Goal: Use online tool/utility

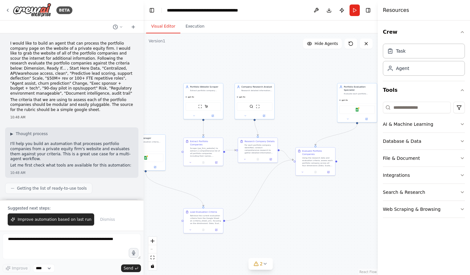
scroll to position [667, 0]
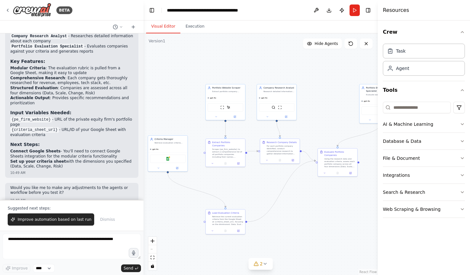
drag, startPoint x: 286, startPoint y: 123, endPoint x: 308, endPoint y: 124, distance: 22.5
click at [308, 124] on div ".deletable-edge-delete-btn { width: 20px; height: 20px; border: 0px solid #ffff…" at bounding box center [261, 153] width 234 height 241
click at [7, 9] on icon at bounding box center [7, 10] width 5 height 5
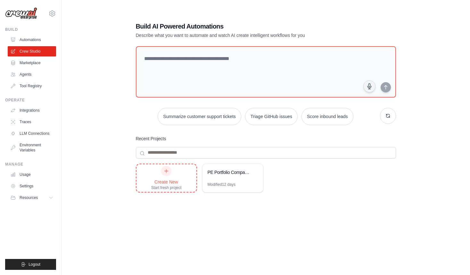
click at [165, 174] on div at bounding box center [166, 171] width 10 height 10
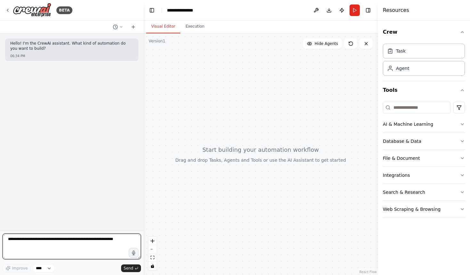
click at [52, 238] on textarea at bounding box center [72, 246] width 138 height 26
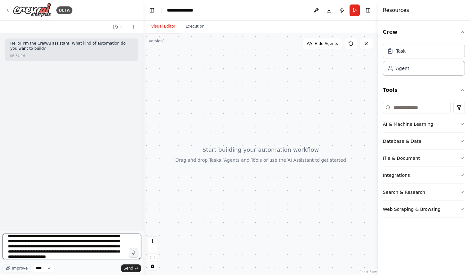
scroll to position [13, 0]
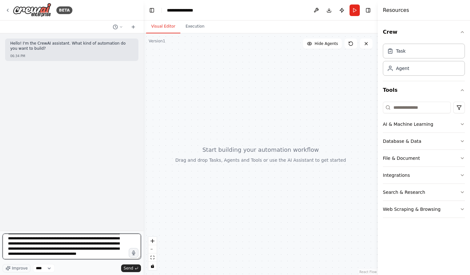
type textarea "**********"
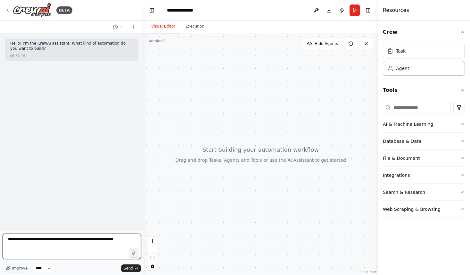
scroll to position [0, 0]
